Goal: Information Seeking & Learning: Check status

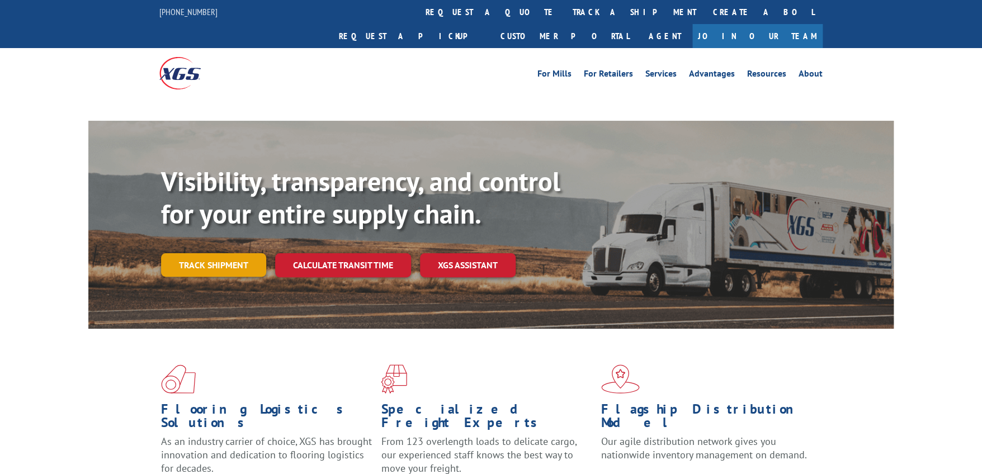
click at [215, 253] on link "Track shipment" at bounding box center [213, 264] width 105 height 23
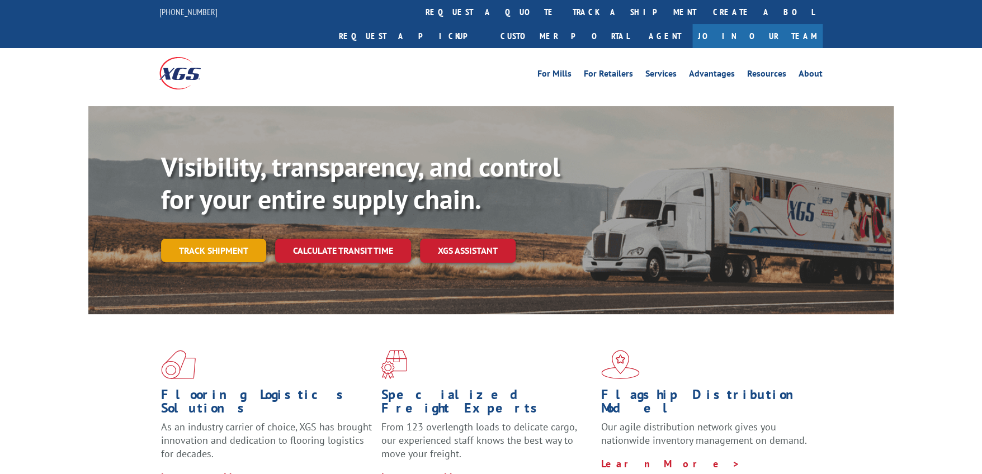
click at [218, 239] on link "Track shipment" at bounding box center [213, 250] width 105 height 23
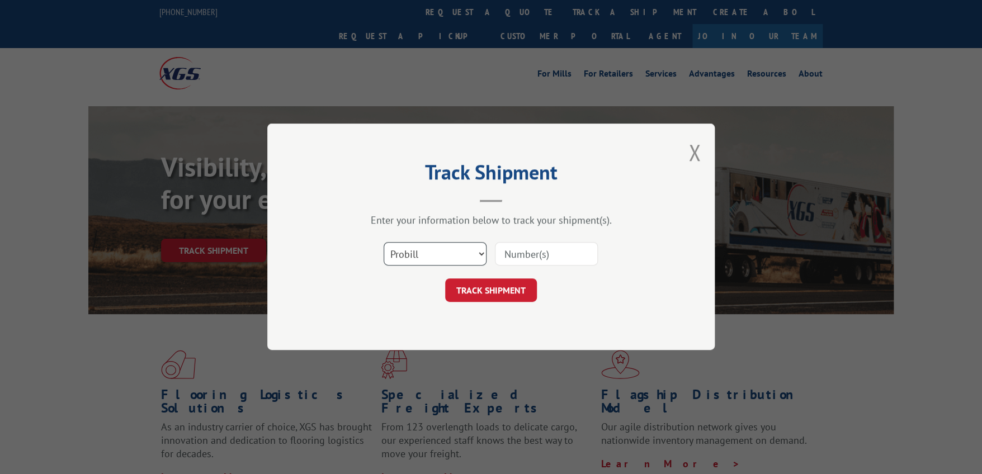
click at [479, 253] on select "Select category... Probill BOL PO" at bounding box center [435, 254] width 103 height 23
click at [474, 253] on select "Select category... Probill BOL PO" at bounding box center [435, 254] width 103 height 23
click at [384, 243] on select "Select category... Probill BOL PO" at bounding box center [435, 254] width 103 height 23
click at [508, 255] on input at bounding box center [546, 254] width 103 height 23
type input "467069"
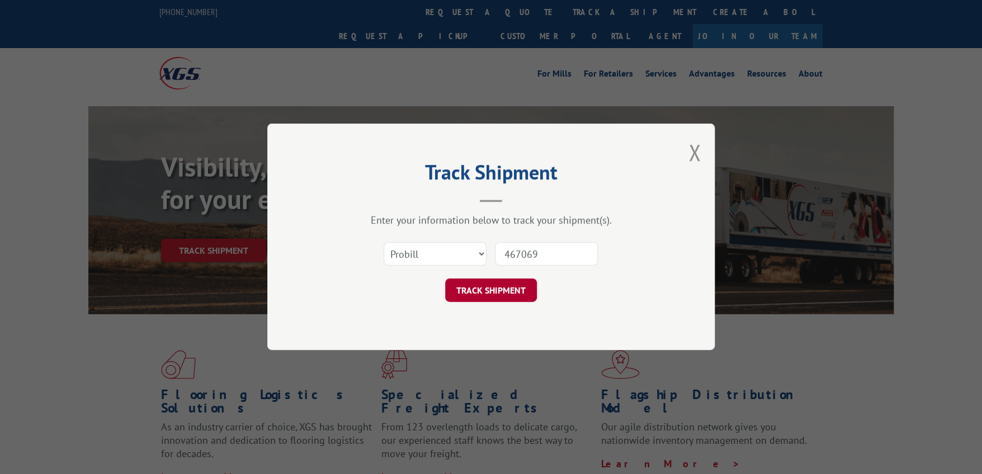
click at [514, 287] on button "TRACK SHIPMENT" at bounding box center [491, 290] width 92 height 23
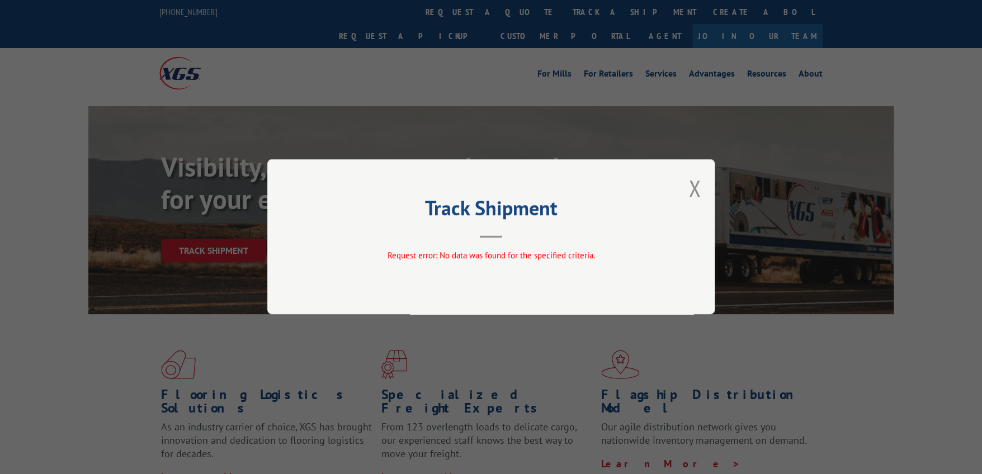
click at [697, 190] on button "Close modal" at bounding box center [695, 188] width 12 height 30
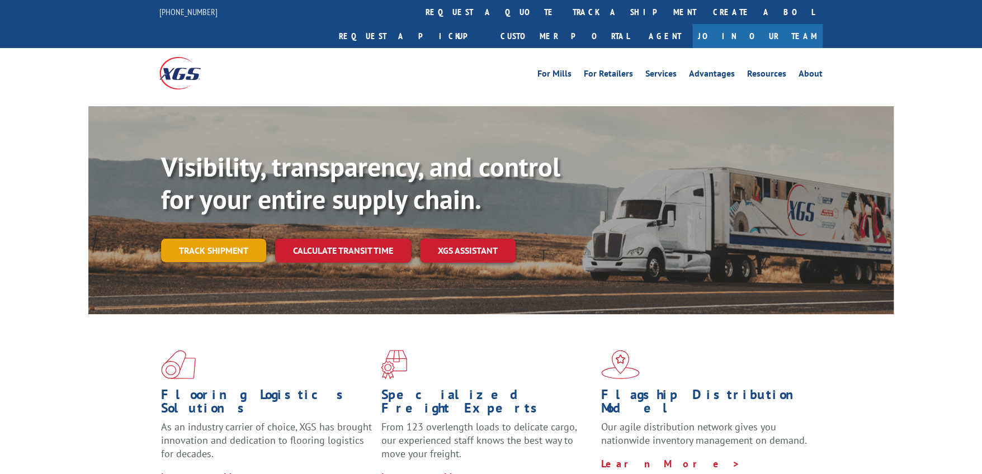
click at [222, 239] on link "Track shipment" at bounding box center [213, 250] width 105 height 23
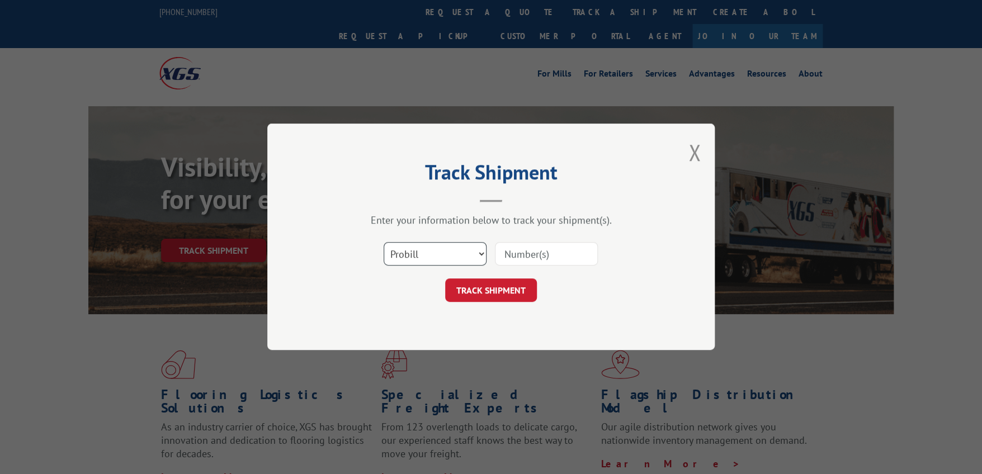
click at [479, 257] on select "Select category... Probill BOL PO" at bounding box center [435, 254] width 103 height 23
select select "bol"
click at [384, 243] on select "Select category... Probill BOL PO" at bounding box center [435, 254] width 103 height 23
click at [530, 255] on input at bounding box center [546, 254] width 103 height 23
type input "467069"
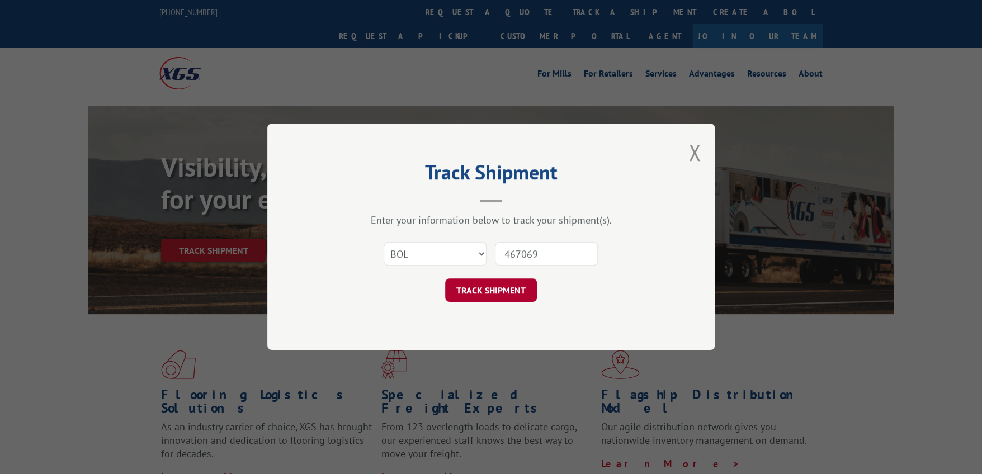
click at [497, 295] on button "TRACK SHIPMENT" at bounding box center [491, 290] width 92 height 23
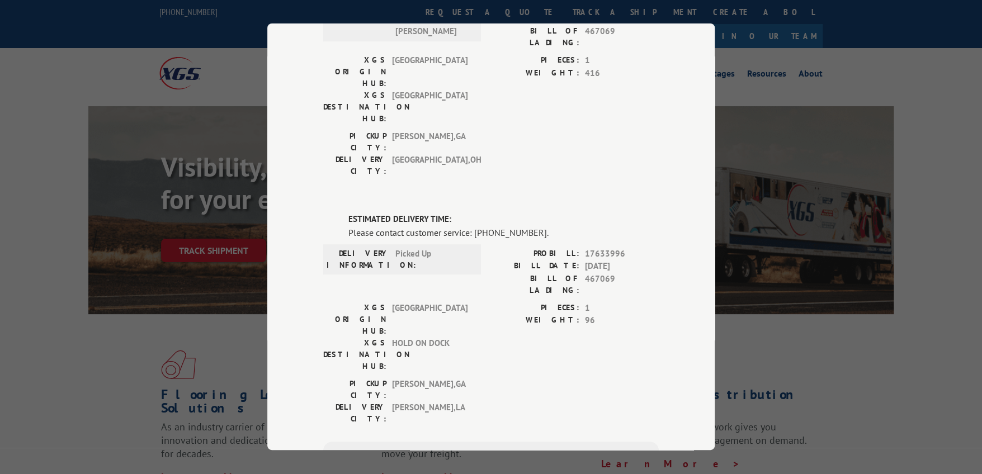
scroll to position [377, 0]
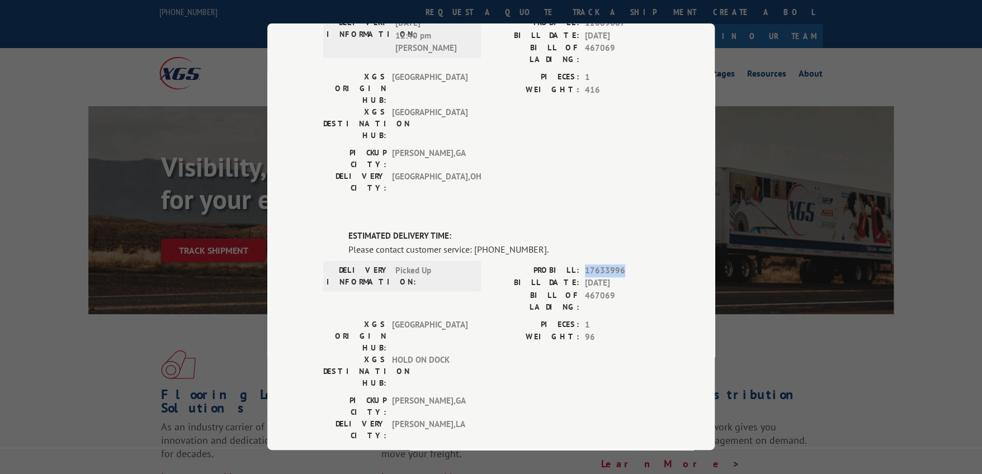
drag, startPoint x: 581, startPoint y: 157, endPoint x: 619, endPoint y: 157, distance: 38.0
click at [619, 265] on span "17633996" at bounding box center [622, 271] width 74 height 13
copy span "17633996"
